Goal: Information Seeking & Learning: Find specific fact

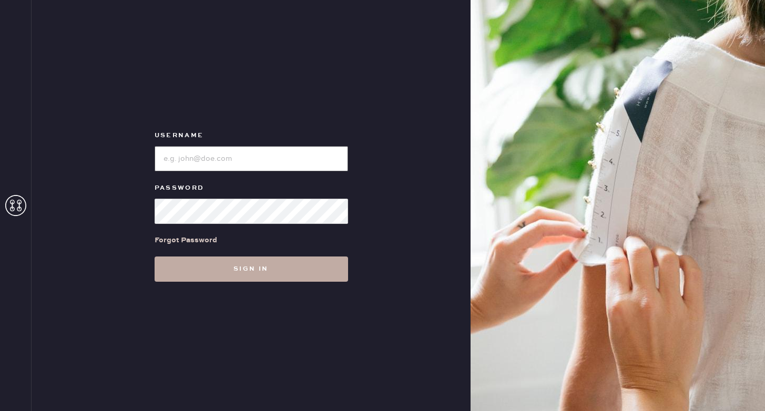
type input "reformationponce"
click at [231, 271] on button "Sign in" at bounding box center [250, 268] width 193 height 25
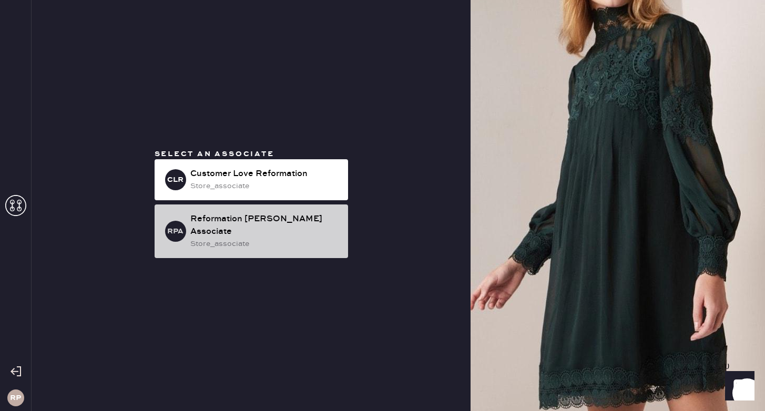
click at [232, 240] on div "store_associate" at bounding box center [264, 244] width 149 height 12
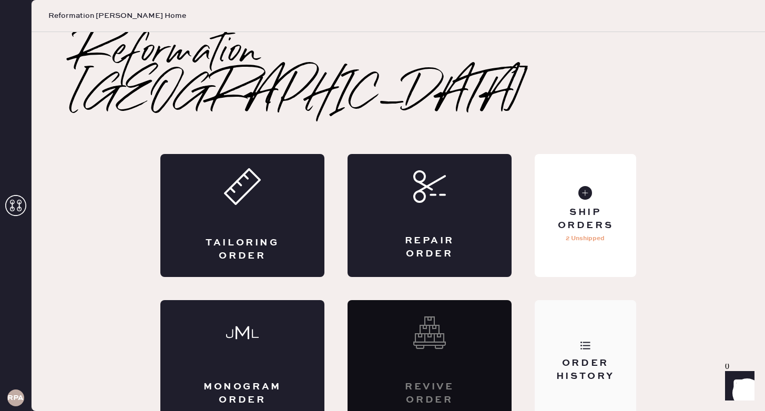
click at [613, 323] on div "Order History" at bounding box center [584, 361] width 101 height 123
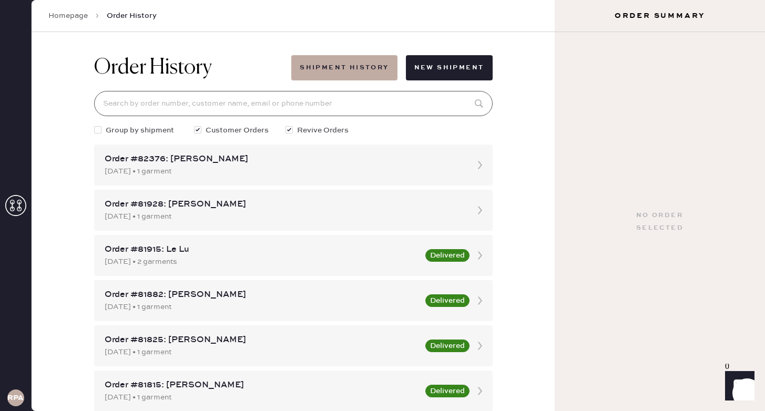
click at [358, 107] on input at bounding box center [293, 103] width 398 height 25
click at [316, 106] on input at bounding box center [293, 103] width 398 height 25
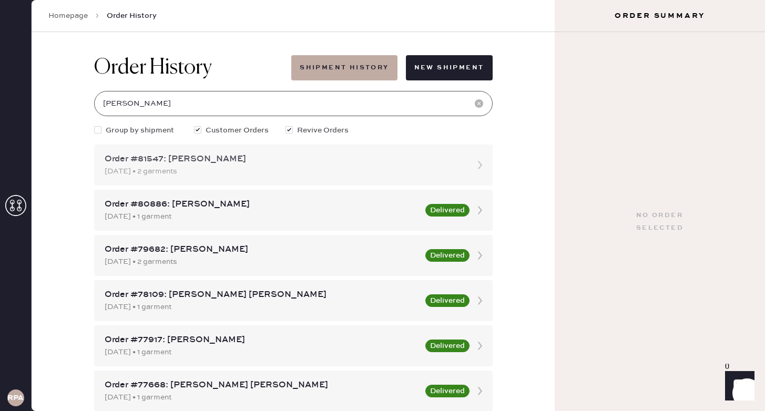
type input "[PERSON_NAME]"
click at [231, 159] on div "Order #81547: [PERSON_NAME]" at bounding box center [284, 159] width 358 height 13
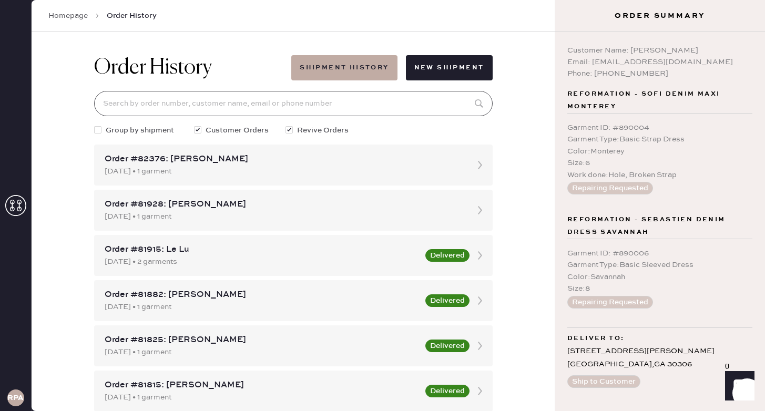
click at [192, 100] on input at bounding box center [293, 103] width 398 height 25
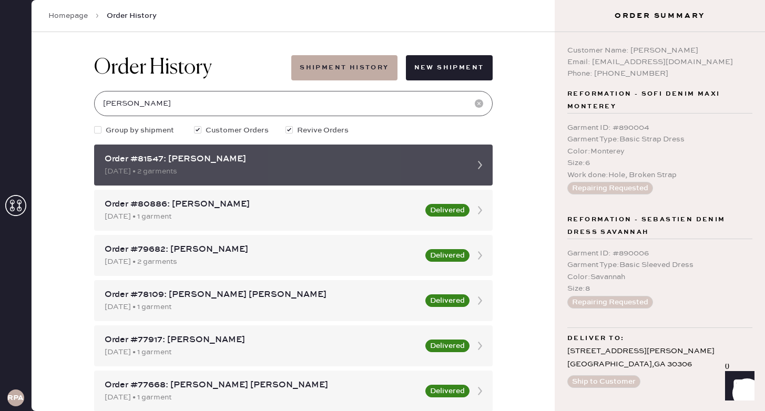
type input "[PERSON_NAME]"
click at [464, 161] on div "Order #81547: [PERSON_NAME] [DATE] • 2 garments" at bounding box center [293, 165] width 398 height 41
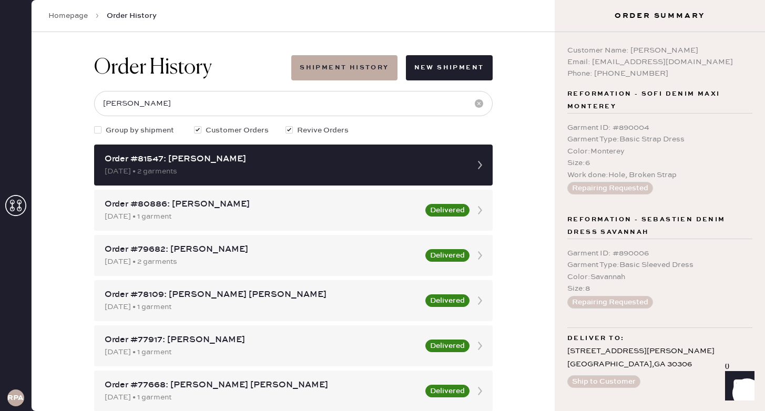
click at [81, 16] on link "Homepage" at bounding box center [67, 16] width 39 height 11
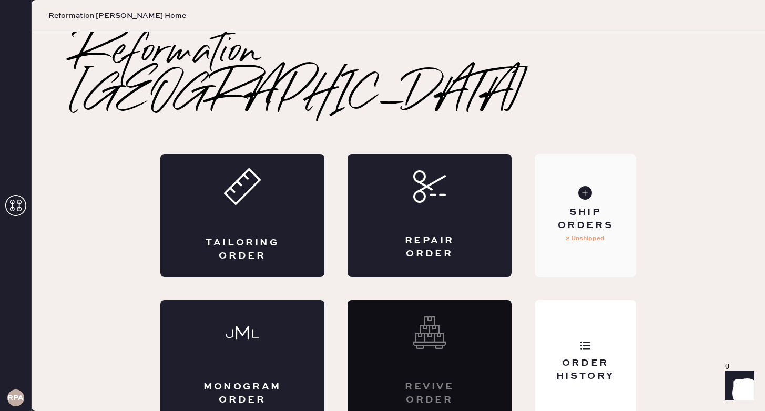
click at [592, 232] on p "2 Unshipped" at bounding box center [584, 238] width 39 height 13
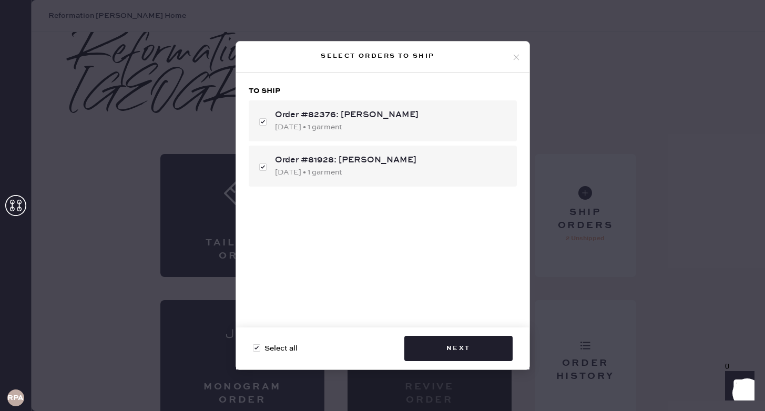
click at [517, 58] on use at bounding box center [516, 57] width 6 height 6
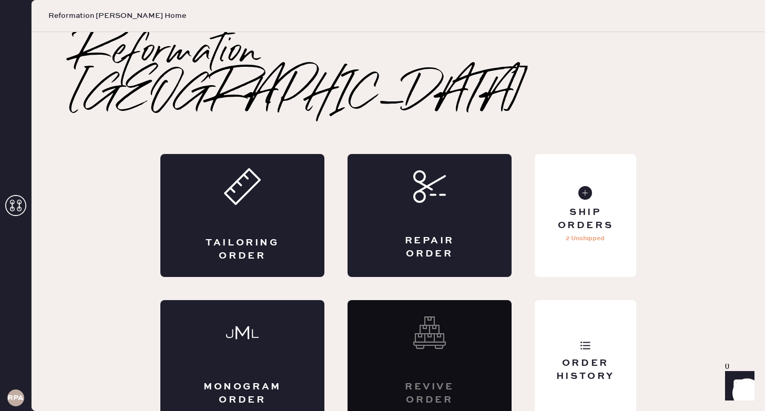
click at [573, 315] on div "Order History" at bounding box center [584, 361] width 101 height 123
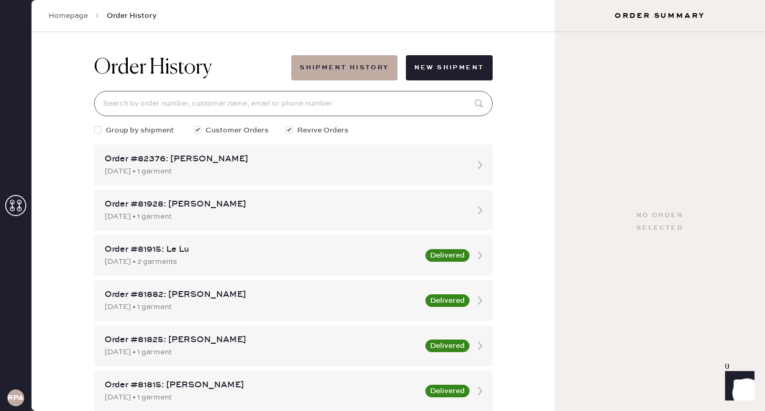
click at [411, 101] on input at bounding box center [293, 103] width 398 height 25
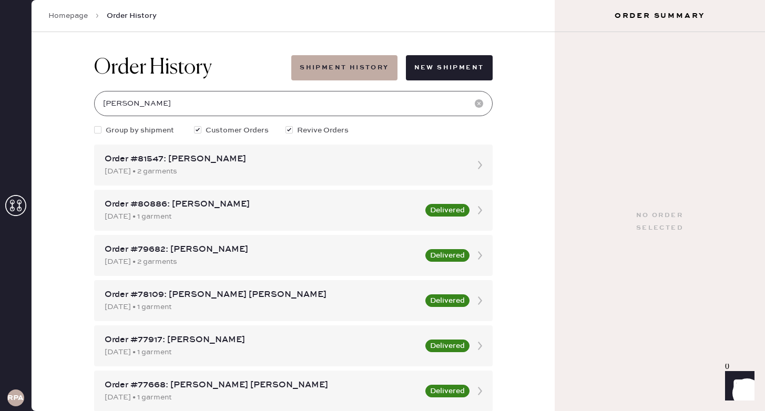
click at [193, 107] on input "[PERSON_NAME]" at bounding box center [293, 103] width 398 height 25
type input "[PERSON_NAME]"
click at [544, 120] on div "Order History Shipment History New Shipment [PERSON_NAME] Group by shipment Cus…" at bounding box center [293, 221] width 523 height 379
click at [425, 172] on div "[DATE] • 2 garments" at bounding box center [284, 172] width 358 height 12
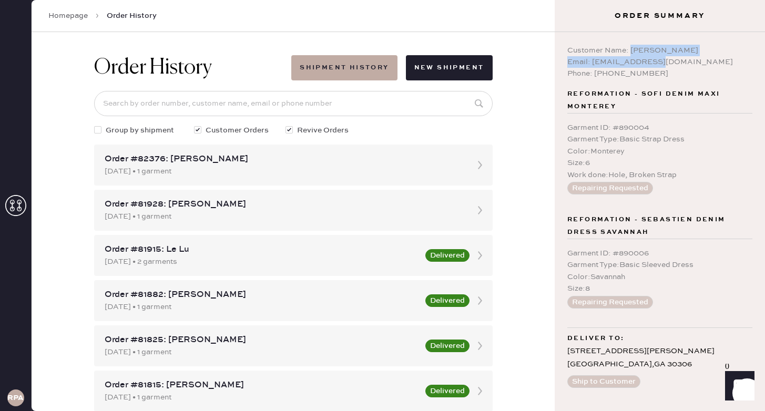
drag, startPoint x: 631, startPoint y: 49, endPoint x: 657, endPoint y: 58, distance: 27.8
click at [657, 58] on div "Customer Name: [PERSON_NAME] Email: [EMAIL_ADDRESS][DOMAIN_NAME] Phone: [PHONE_…" at bounding box center [659, 62] width 185 height 35
click at [657, 58] on div "Email: [EMAIL_ADDRESS][DOMAIN_NAME]" at bounding box center [659, 62] width 185 height 12
drag, startPoint x: 569, startPoint y: 50, endPoint x: 645, endPoint y: 71, distance: 79.0
click at [645, 71] on div "Customer Name: [PERSON_NAME] Email: [EMAIL_ADDRESS][DOMAIN_NAME] Phone: [PHONE_…" at bounding box center [659, 62] width 185 height 35
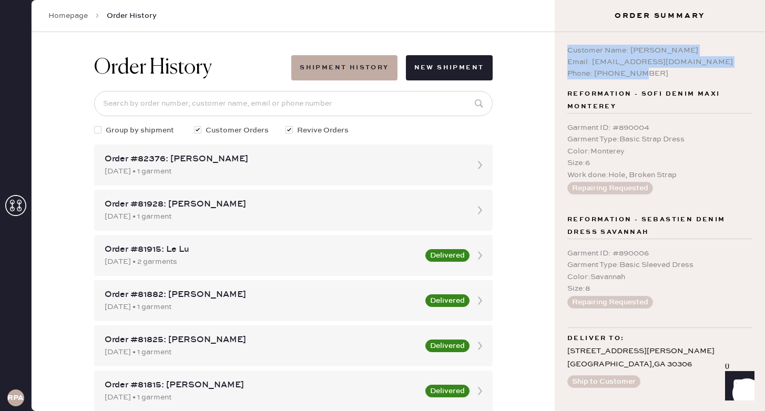
copy div "Customer Name: [PERSON_NAME] Email: [EMAIL_ADDRESS][DOMAIN_NAME] Phone: [PHONE_…"
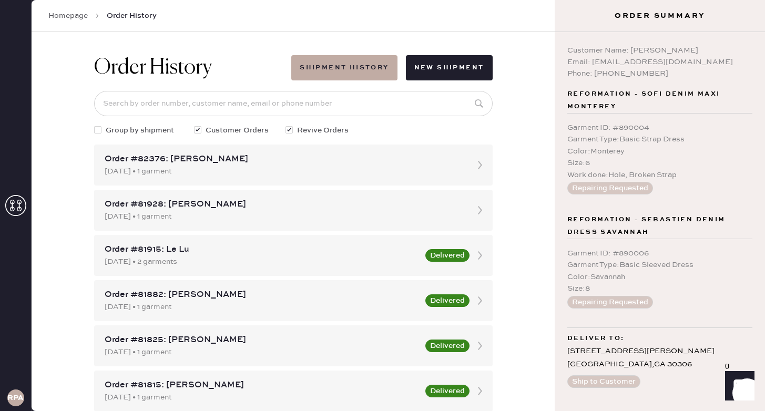
click at [584, 122] on div "Garment ID : # 890004" at bounding box center [659, 128] width 185 height 12
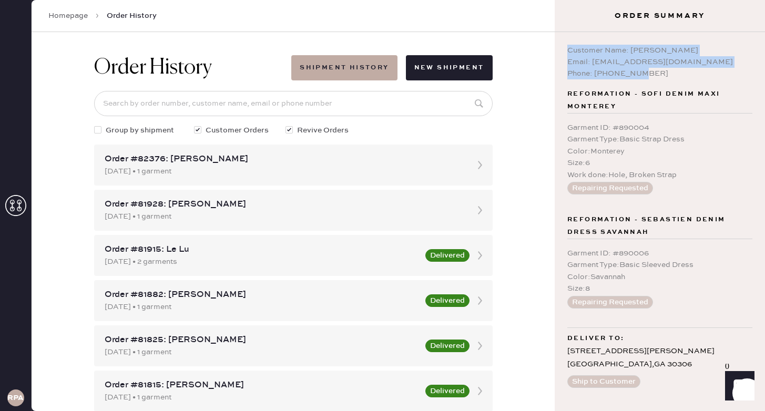
drag, startPoint x: 641, startPoint y: 75, endPoint x: 565, endPoint y: 49, distance: 79.4
click at [565, 49] on div "Customer Name: [PERSON_NAME] Email: [EMAIL_ADDRESS][DOMAIN_NAME] Phone: [PHONE_…" at bounding box center [659, 221] width 210 height 379
copy div "Customer Name: [PERSON_NAME] Email: [EMAIL_ADDRESS][DOMAIN_NAME] Phone: [PHONE_…"
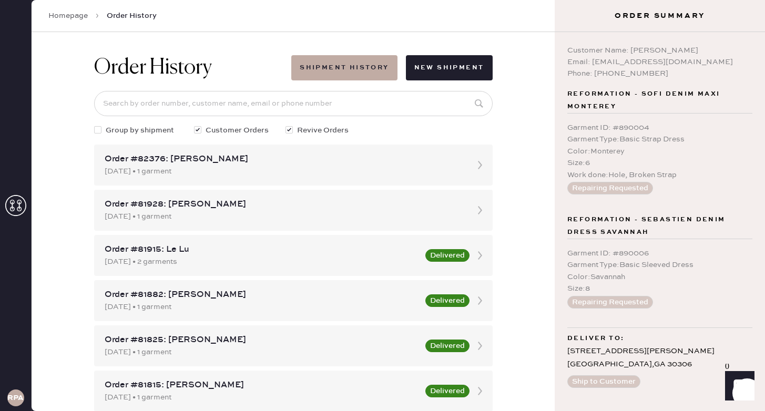
click at [684, 159] on div "Size : 6" at bounding box center [659, 163] width 185 height 12
